Goal: Find specific fact: Find specific fact

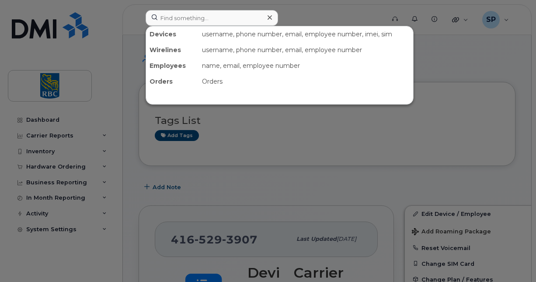
scroll to position [898, 0]
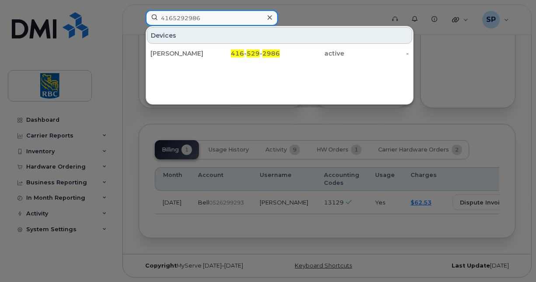
click at [206, 20] on input "4165292986" at bounding box center [212, 18] width 133 height 16
drag, startPoint x: 208, startPoint y: 18, endPoint x: 80, endPoint y: 4, distance: 129.4
click at [139, 10] on div "4165292986 Devices Dhruvin Patel 416 - 529 - 2986 active -" at bounding box center [263, 19] width 248 height 19
paste input "9310962"
drag, startPoint x: 205, startPoint y: 13, endPoint x: 59, endPoint y: 19, distance: 146.3
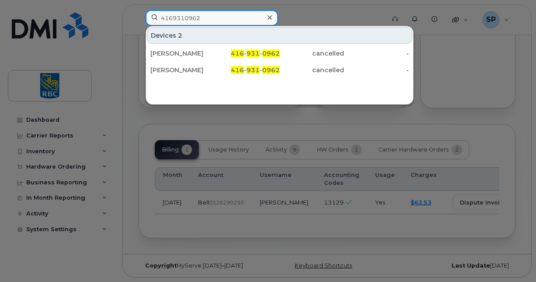
click at [139, 19] on div "4169310962 Devices 2 Dhruvin Patel 416 - 931 - 0962 cancelled - Dhruvin Patel 4…" at bounding box center [263, 19] width 248 height 19
paste input "8062105"
drag, startPoint x: 204, startPoint y: 12, endPoint x: 125, endPoint y: 12, distance: 79.2
click at [139, 12] on div "4168062105 Devices Paul Dalton 416 - 806 - 2105 active -" at bounding box center [263, 19] width 248 height 19
paste input "[PERSON_NAME]"
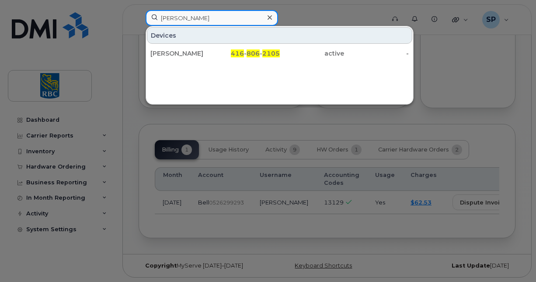
click at [207, 18] on input "[PERSON_NAME]" at bounding box center [212, 18] width 133 height 16
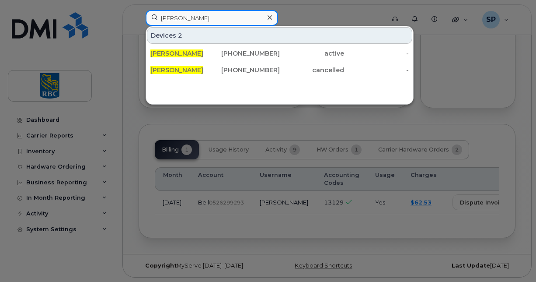
type input "[PERSON_NAME]"
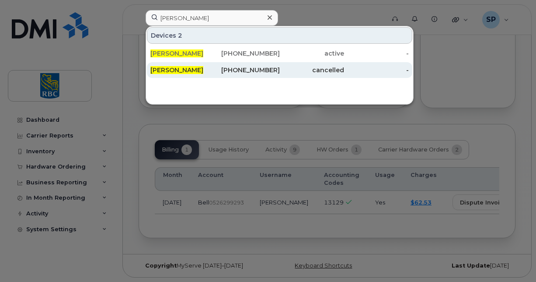
drag, startPoint x: 182, startPoint y: 54, endPoint x: 165, endPoint y: 66, distance: 20.6
click at [182, 54] on span "[PERSON_NAME]" at bounding box center [176, 53] width 53 height 8
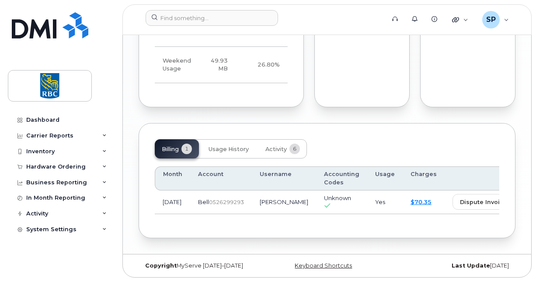
scroll to position [906, 0]
drag, startPoint x: 236, startPoint y: 201, endPoint x: 203, endPoint y: 204, distance: 32.9
click at [203, 204] on td "Bell  0526299293" at bounding box center [221, 202] width 62 height 24
copy span "526299293"
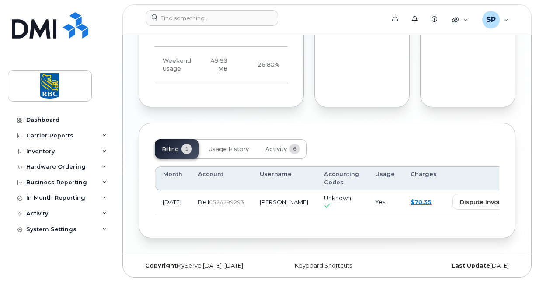
drag, startPoint x: 211, startPoint y: 199, endPoint x: 215, endPoint y: 220, distance: 21.5
click at [216, 226] on div "Billing 1 Usage History Activity 6 Month Account Username Accounting Codes Usag…" at bounding box center [327, 180] width 377 height 115
drag, startPoint x: 234, startPoint y: 202, endPoint x: 202, endPoint y: 207, distance: 32.8
click at [202, 206] on div "Bell  0526299293" at bounding box center [221, 202] width 46 height 8
copy span "526299293"
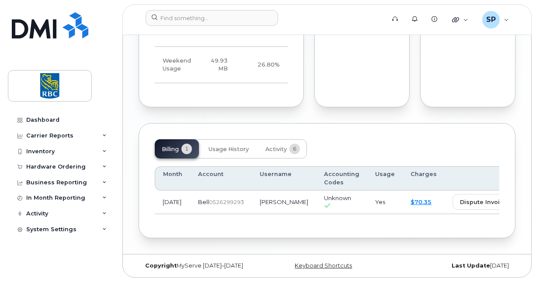
copy span "526299293"
